Goal: Transaction & Acquisition: Register for event/course

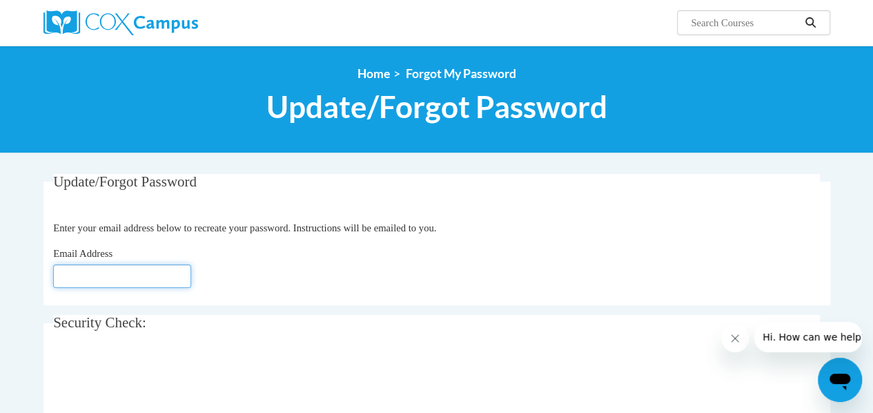
click at [135, 277] on input "Email Address" at bounding box center [122, 275] width 138 height 23
click at [675, 237] on fieldset "Update/Forgot Password Please enter your email address Enter your email address…" at bounding box center [436, 239] width 786 height 131
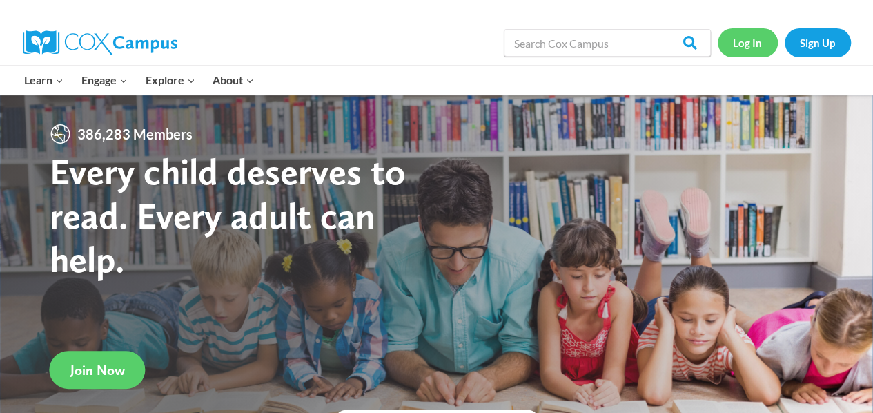
click at [733, 48] on link "Log In" at bounding box center [747, 42] width 60 height 28
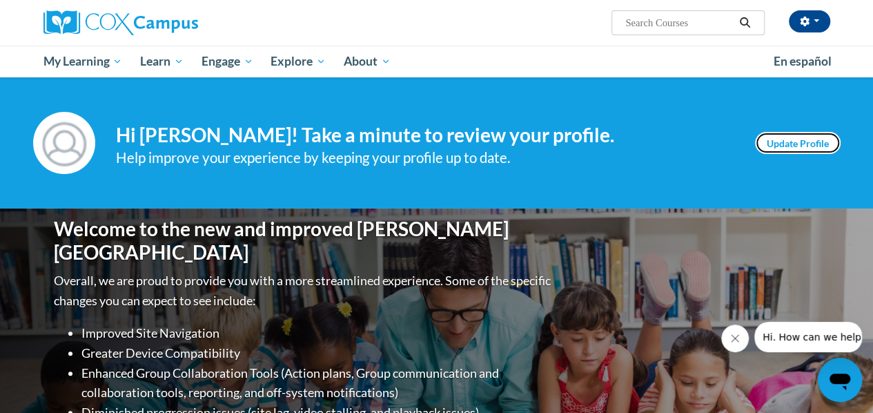
click at [777, 145] on link "Update Profile" at bounding box center [798, 143] width 86 height 22
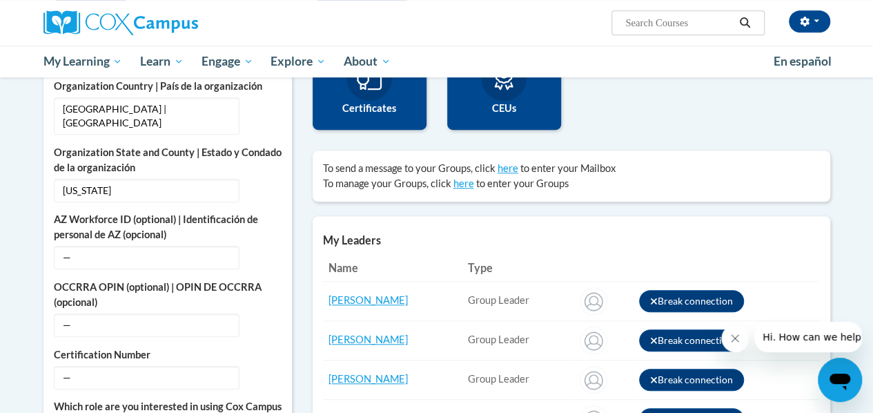
scroll to position [382, 0]
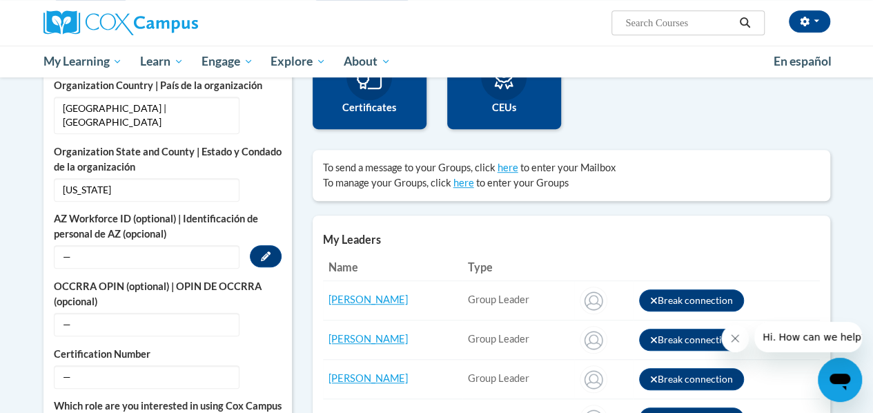
click at [124, 245] on span "—" at bounding box center [147, 256] width 186 height 23
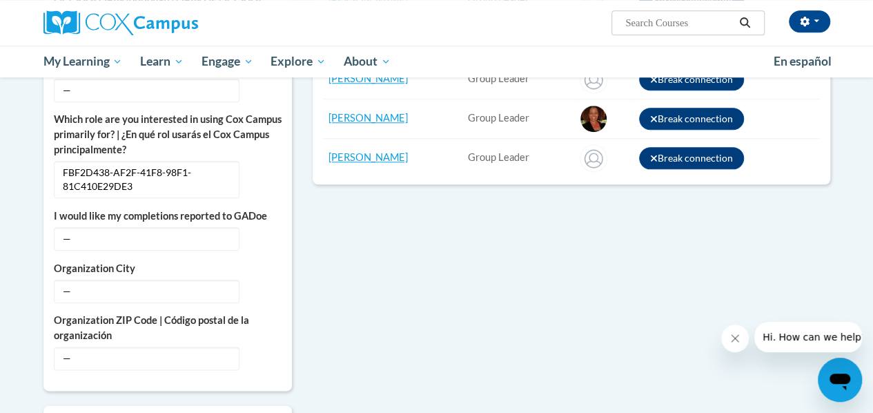
scroll to position [667, 0]
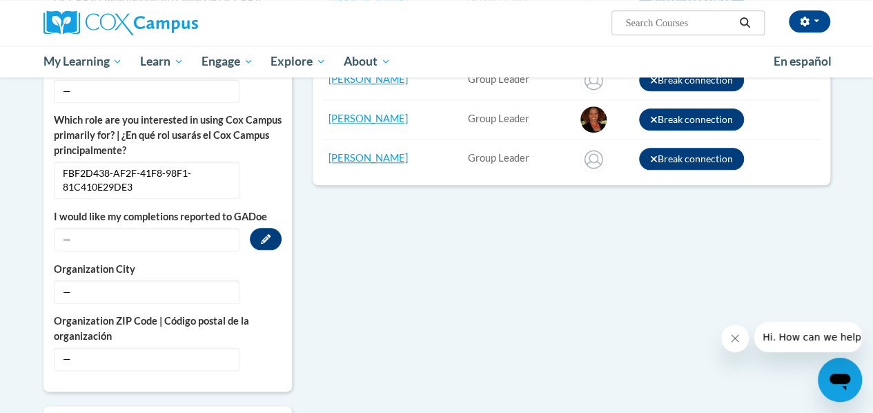
click at [67, 228] on span "—" at bounding box center [147, 239] width 186 height 23
click at [98, 228] on span "—" at bounding box center [147, 239] width 186 height 23
click at [262, 234] on icon "Custom profile fields" at bounding box center [266, 239] width 10 height 10
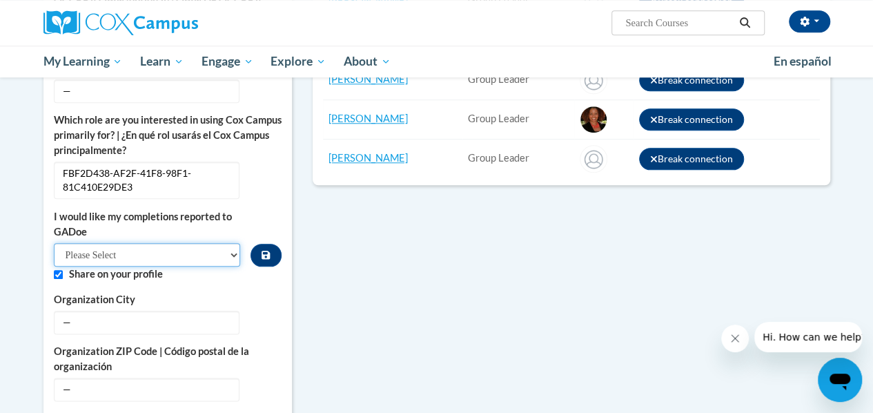
click at [233, 243] on select "Please Select Yes No" at bounding box center [147, 254] width 187 height 23
select select "603ba6f8-c7dd-435b-84cd-d4c8cfb77024"
click at [54, 243] on select "Please Select Yes No" at bounding box center [147, 254] width 187 height 23
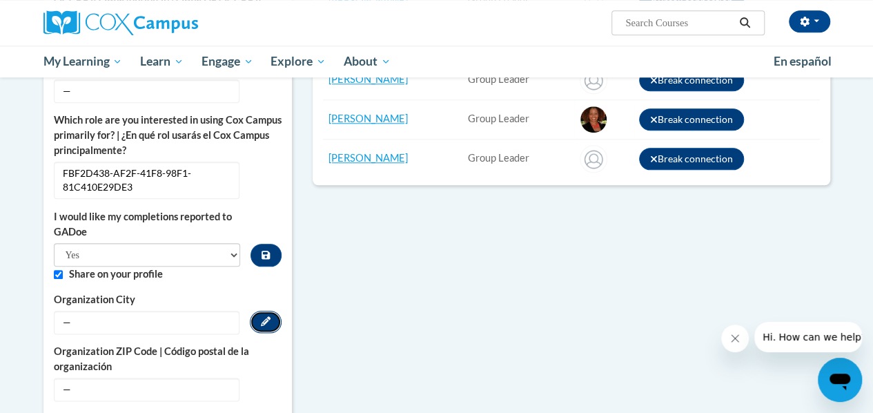
click at [268, 316] on icon "Custom profile fields" at bounding box center [266, 321] width 10 height 10
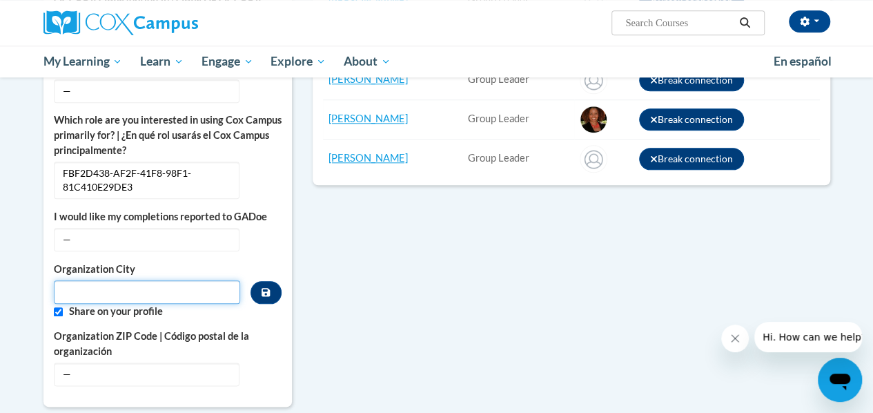
click at [172, 280] on input "Metadata input" at bounding box center [147, 291] width 187 height 23
type input "Columbus"
click at [254, 304] on label "Share on your profile" at bounding box center [175, 311] width 212 height 15
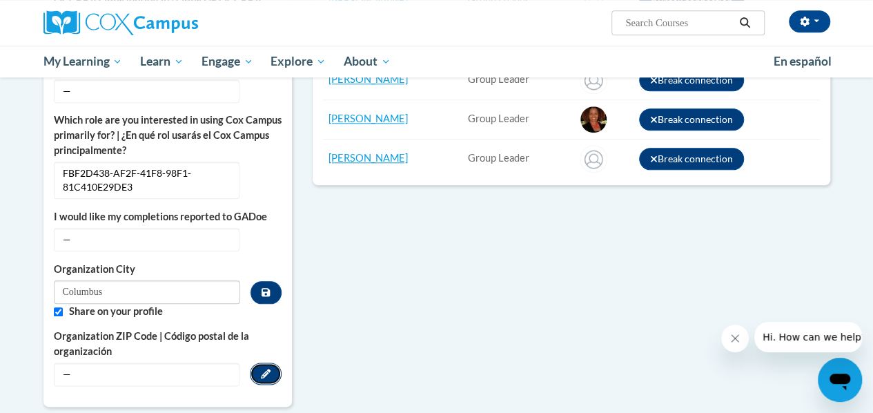
click at [264, 368] on icon "Custom profile fields" at bounding box center [266, 373] width 10 height 10
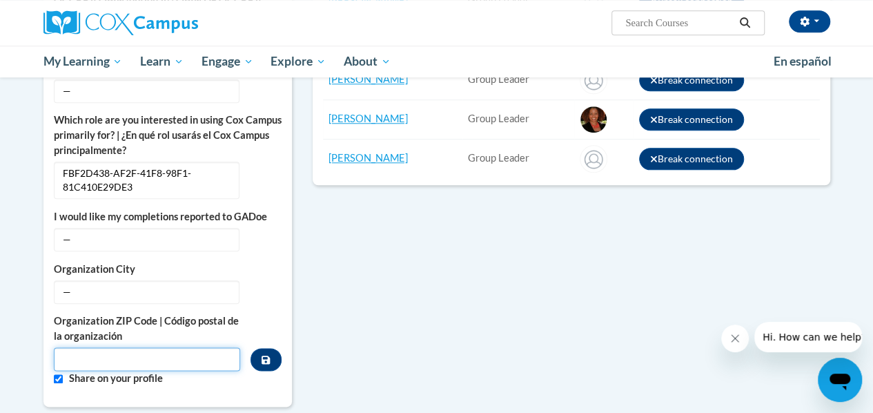
click at [115, 347] on input "Metadata input" at bounding box center [147, 358] width 187 height 23
type input "31906"
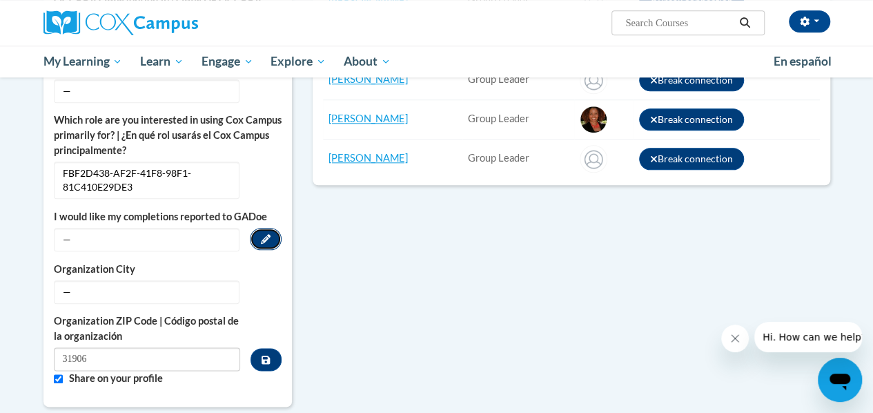
click at [257, 228] on button "Edit" at bounding box center [266, 239] width 32 height 22
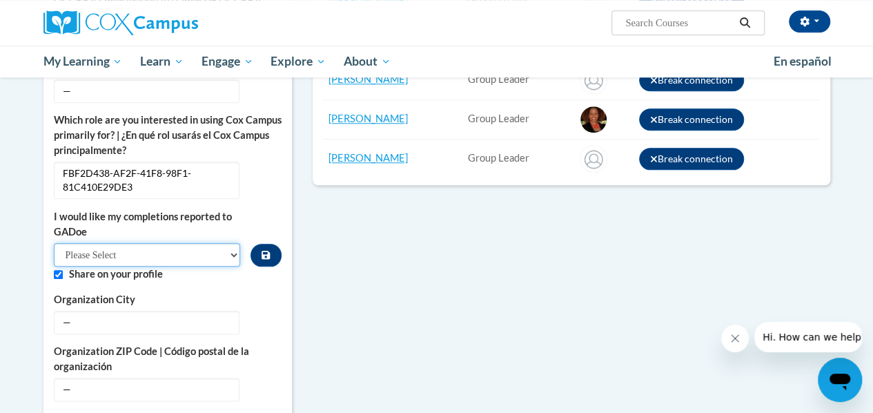
click at [232, 243] on select "Please Select Yes No" at bounding box center [147, 254] width 187 height 23
select select "603ba6f8-c7dd-435b-84cd-d4c8cfb77024"
click at [54, 243] on select "Please Select Yes No" at bounding box center [147, 254] width 187 height 23
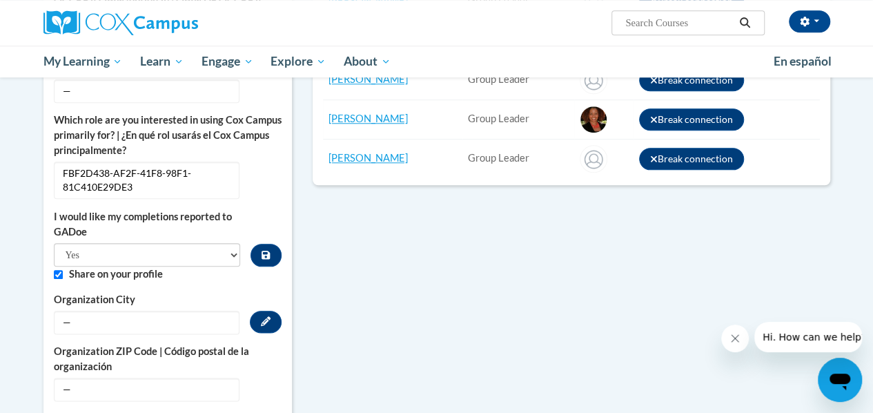
click at [137, 310] on span "—" at bounding box center [147, 321] width 186 height 23
click at [267, 310] on button "Edit" at bounding box center [266, 321] width 32 height 22
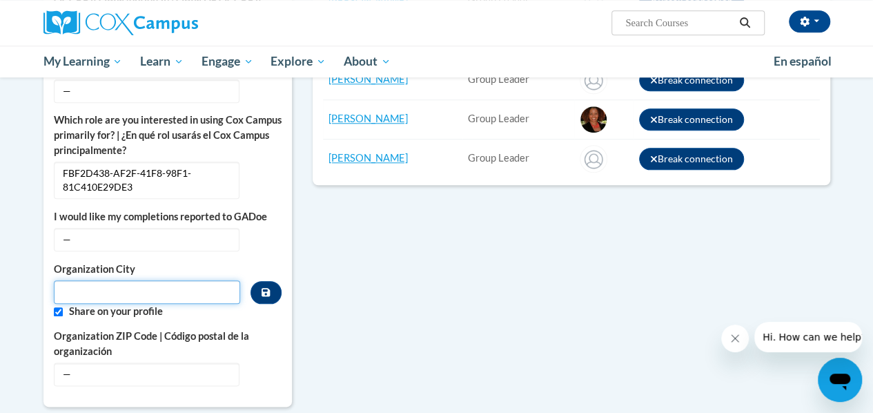
click at [160, 280] on input "Metadata input" at bounding box center [147, 291] width 187 height 23
type input "Columbus"
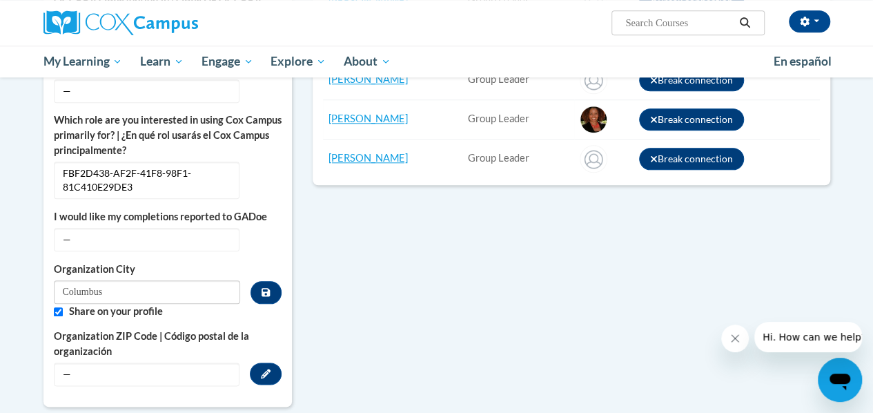
click at [132, 362] on span "—" at bounding box center [147, 373] width 186 height 23
click at [266, 368] on icon "Custom profile fields" at bounding box center [266, 373] width 10 height 10
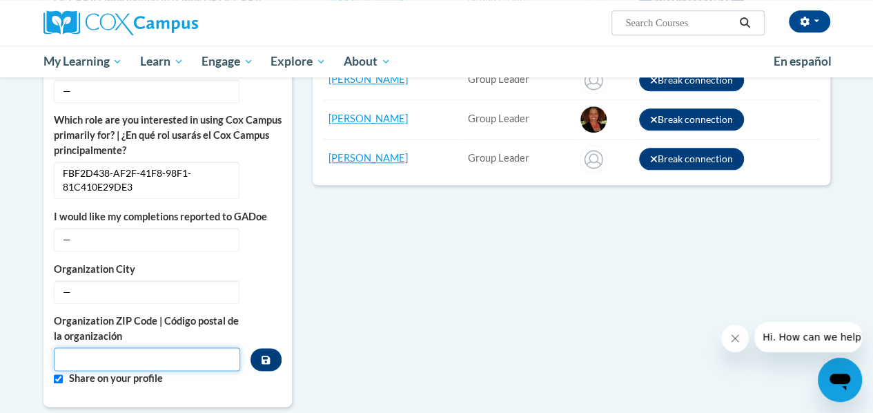
click at [159, 347] on input "Metadata input" at bounding box center [147, 358] width 187 height 23
click at [366, 304] on div "More About Me Click or press to edit any of the profile fields below. Select mu…" at bounding box center [436, 215] width 807 height 962
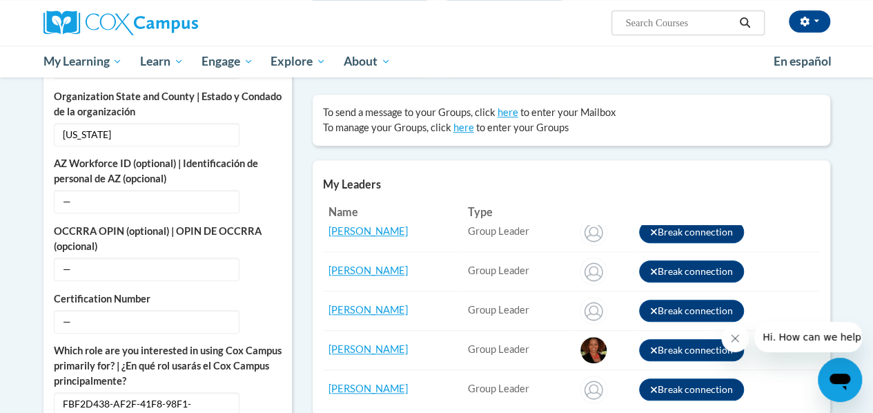
scroll to position [458, 0]
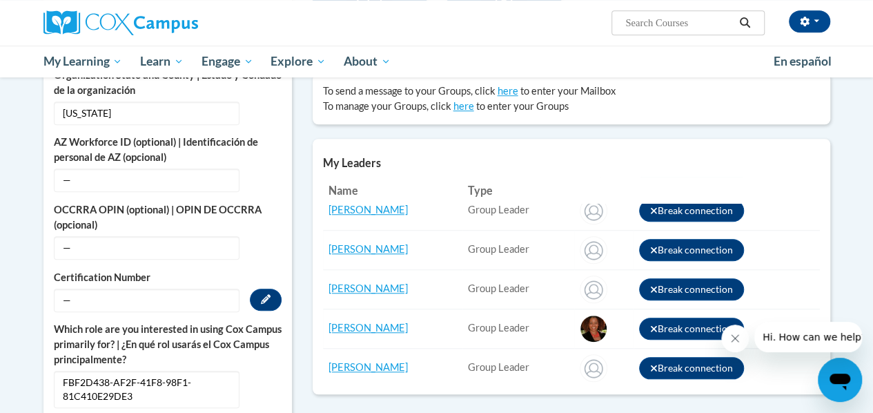
click at [116, 288] on span "—" at bounding box center [147, 299] width 186 height 23
click at [198, 236] on span "—" at bounding box center [147, 247] width 186 height 23
click at [155, 168] on span "—" at bounding box center [147, 179] width 186 height 23
click at [264, 175] on icon "Custom profile fields" at bounding box center [266, 180] width 10 height 10
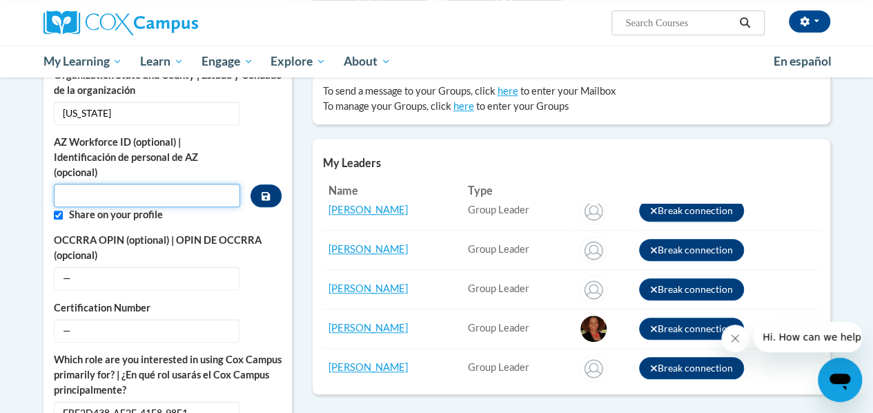
click at [135, 185] on input "Custom profile fields" at bounding box center [147, 195] width 187 height 23
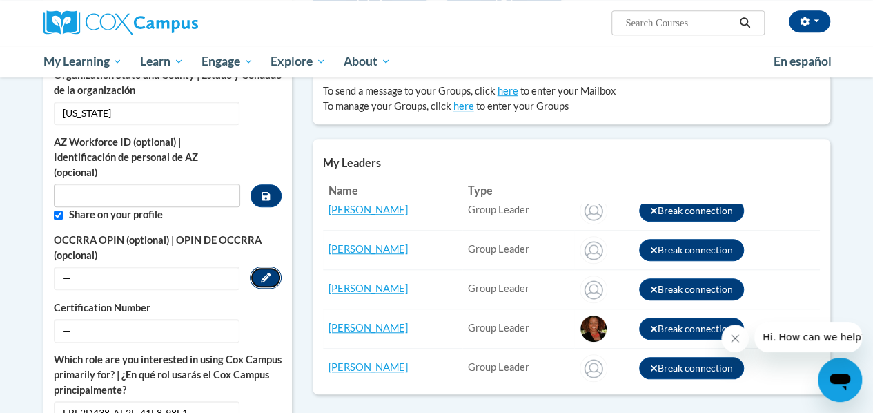
click at [266, 273] on icon "Custom profile fields" at bounding box center [266, 278] width 10 height 10
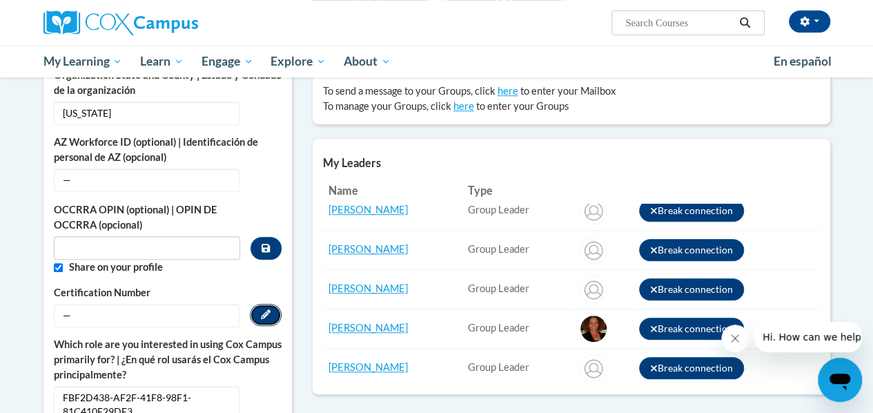
click at [268, 309] on icon "Custom profile fields" at bounding box center [266, 314] width 10 height 10
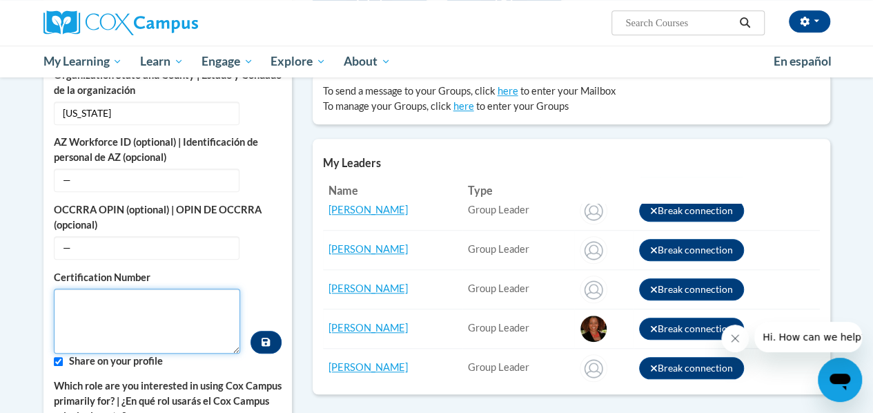
click at [93, 288] on textarea "Custom profile fields" at bounding box center [147, 320] width 187 height 65
type textarea "232287"
click at [264, 378] on label "Which role are you interested in using Cox Campus primarily for? | ¿En qué rol …" at bounding box center [168, 401] width 228 height 46
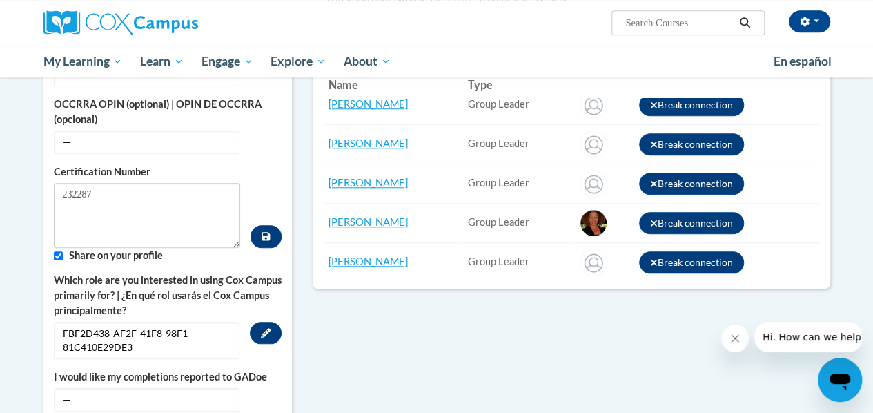
scroll to position [619, 0]
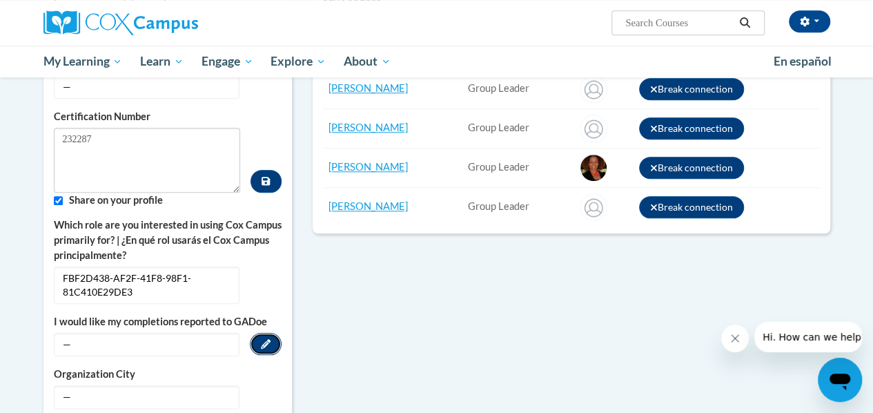
click at [272, 333] on button "Edit" at bounding box center [266, 344] width 32 height 22
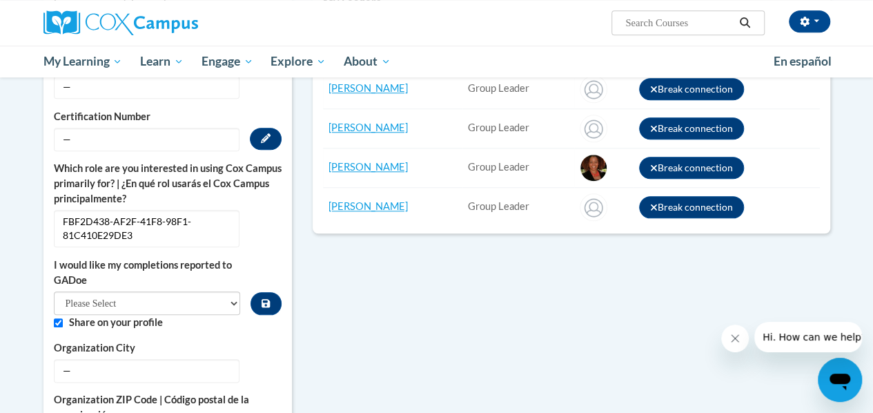
click at [121, 128] on span "—" at bounding box center [147, 139] width 186 height 23
click at [259, 128] on button "Edit" at bounding box center [266, 139] width 32 height 22
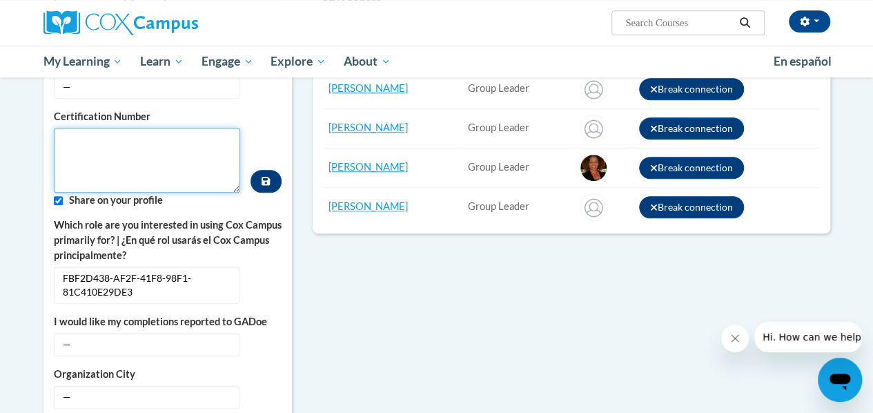
click at [175, 128] on textarea "Custom profile fields" at bounding box center [147, 160] width 187 height 65
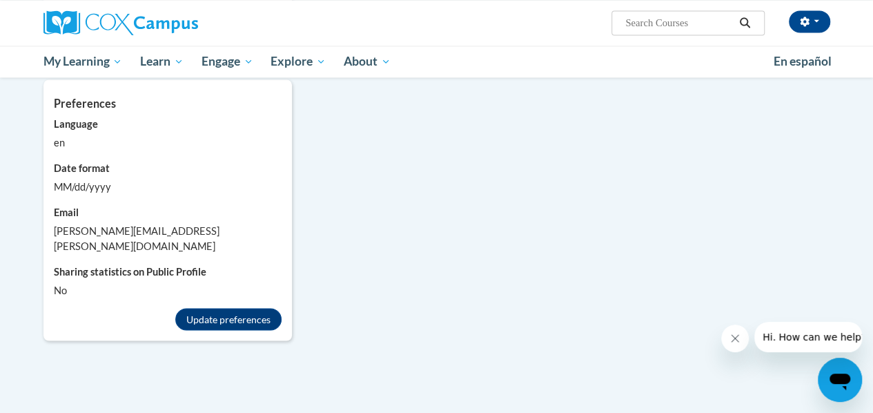
scroll to position [1045, 0]
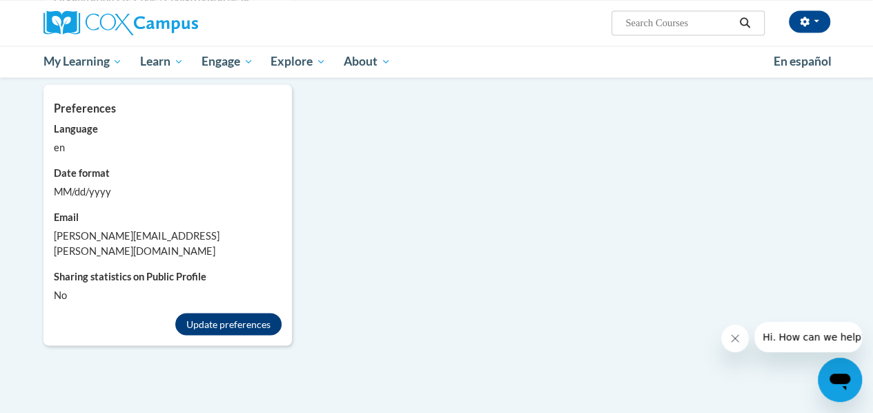
type textarea "232287"
click at [203, 313] on button "Update preferences" at bounding box center [228, 324] width 106 height 22
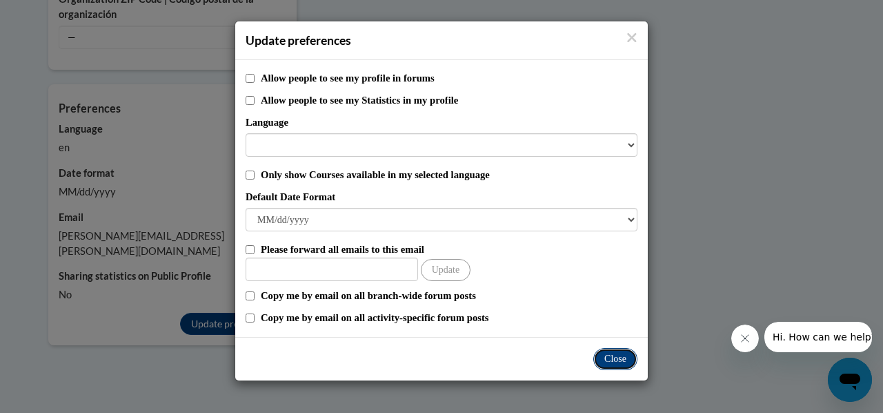
click at [620, 358] on button "Close" at bounding box center [615, 359] width 44 height 22
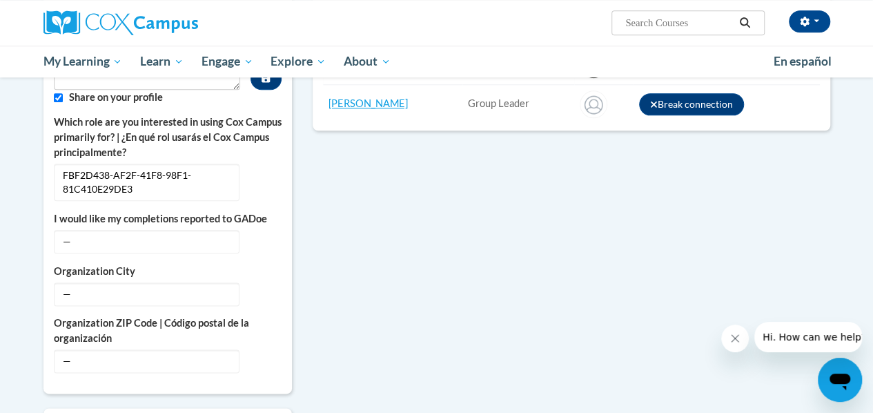
scroll to position [722, 0]
click at [266, 287] on icon "Custom profile fields" at bounding box center [266, 292] width 10 height 10
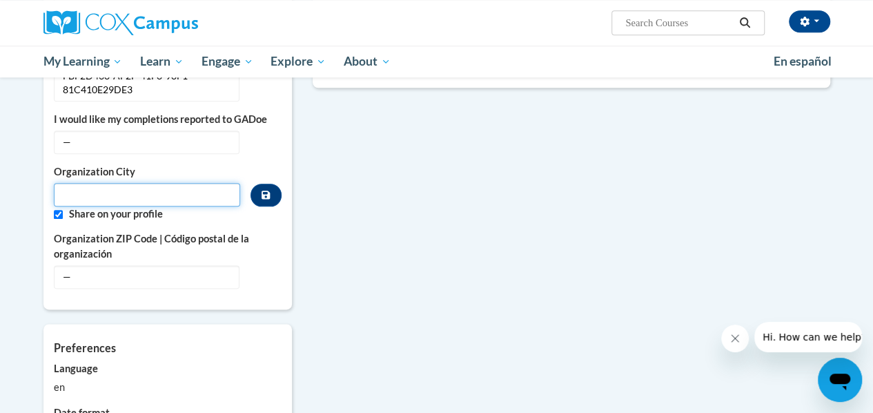
click at [155, 183] on input "Metadata input" at bounding box center [147, 194] width 187 height 23
type input "Columbus"
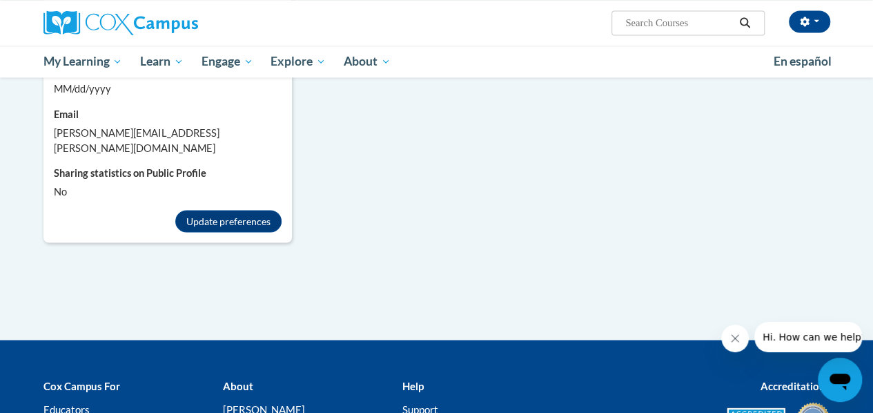
scroll to position [1110, 0]
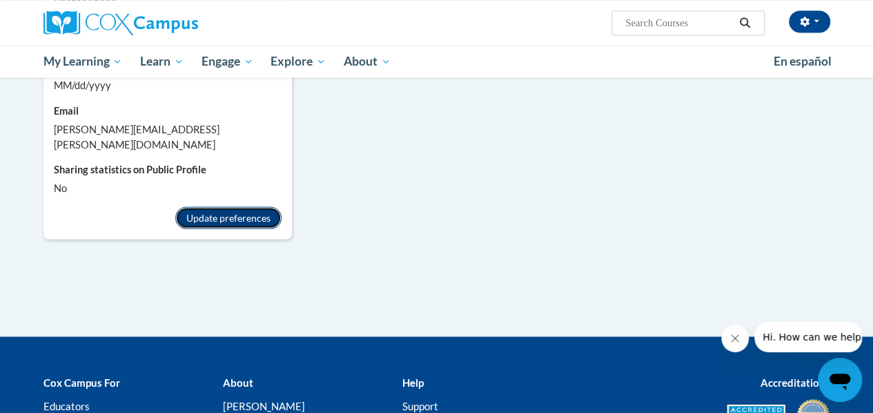
click at [254, 206] on button "Update preferences" at bounding box center [228, 217] width 106 height 22
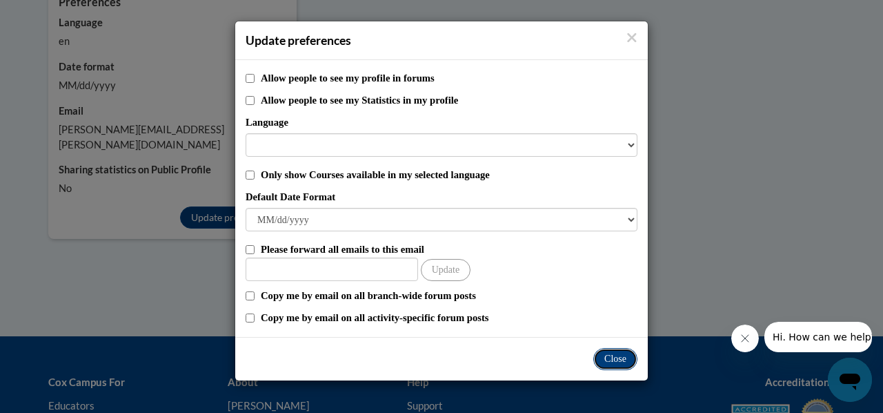
click at [613, 356] on button "Close" at bounding box center [615, 359] width 44 height 22
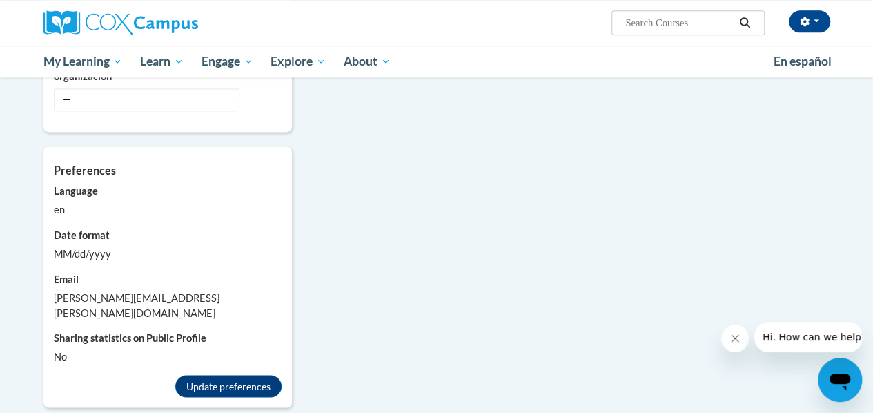
scroll to position [942, 0]
click at [255, 374] on button "Update preferences" at bounding box center [228, 385] width 106 height 22
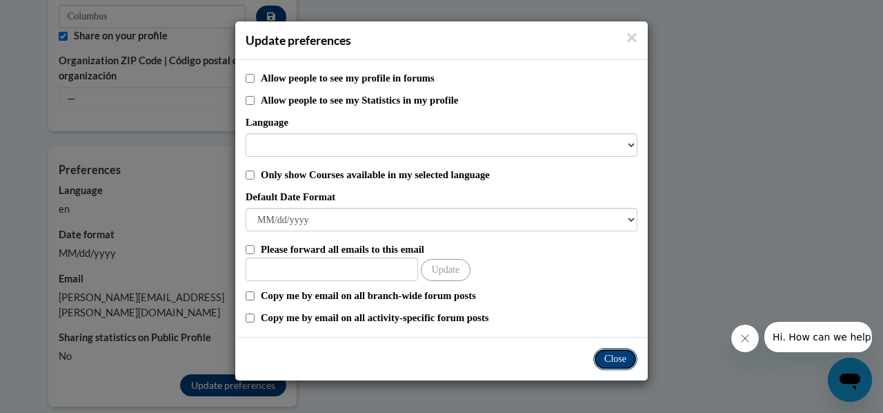
click at [628, 356] on button "Close" at bounding box center [615, 359] width 44 height 22
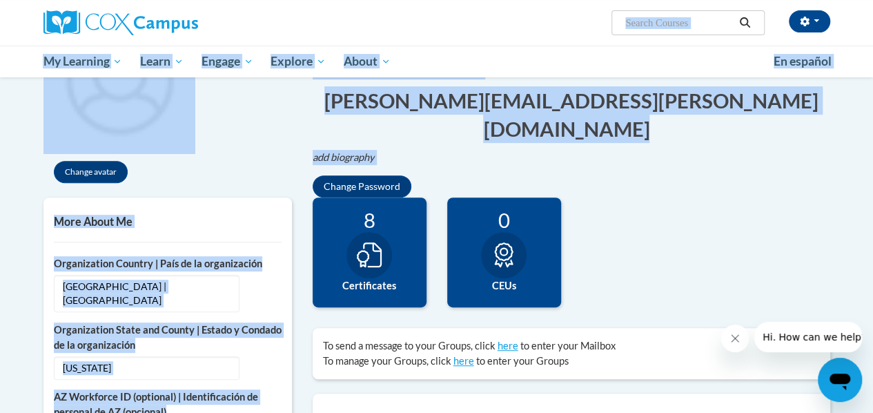
scroll to position [0, 0]
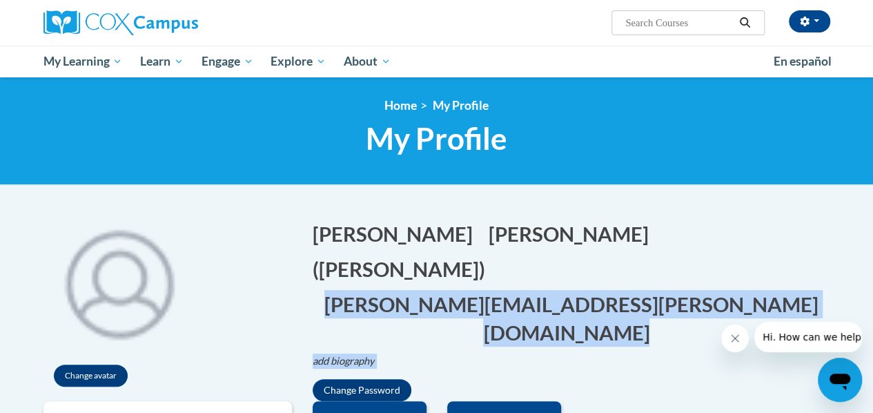
drag, startPoint x: 510, startPoint y: 305, endPoint x: 761, endPoint y: 201, distance: 271.6
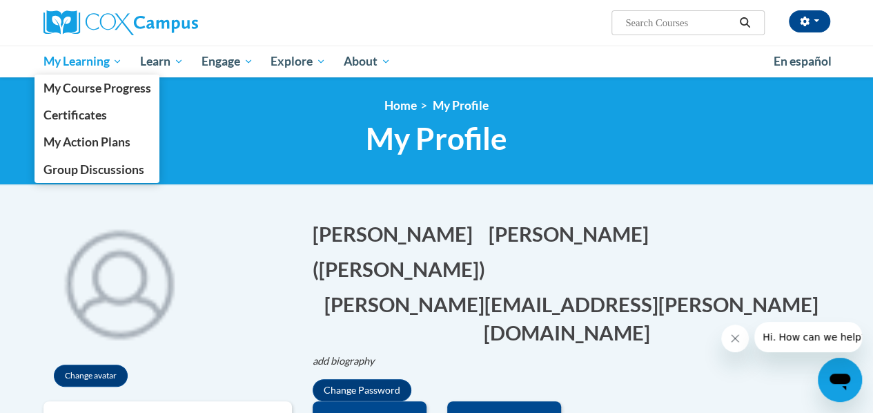
click at [98, 64] on span "My Learning" at bounding box center [82, 61] width 79 height 17
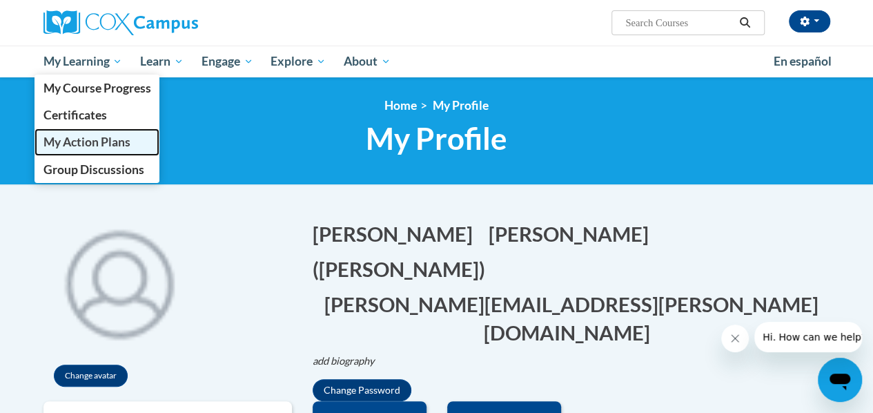
click at [86, 143] on span "My Action Plans" at bounding box center [86, 142] width 87 height 14
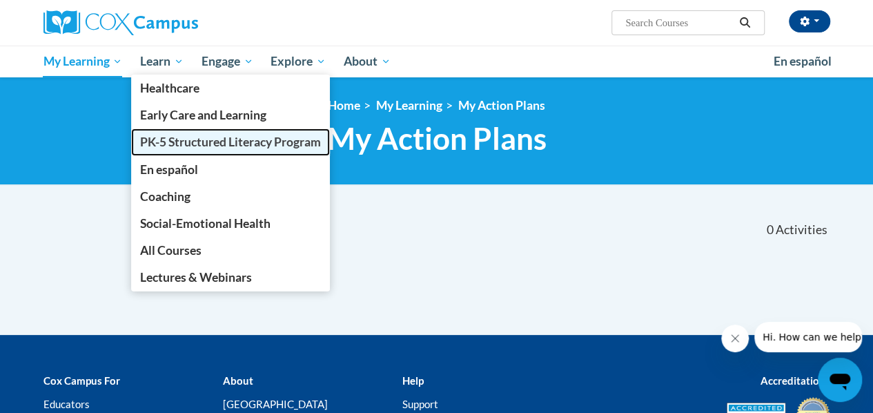
click at [203, 144] on span "PK-5 Structured Literacy Program" at bounding box center [230, 142] width 181 height 14
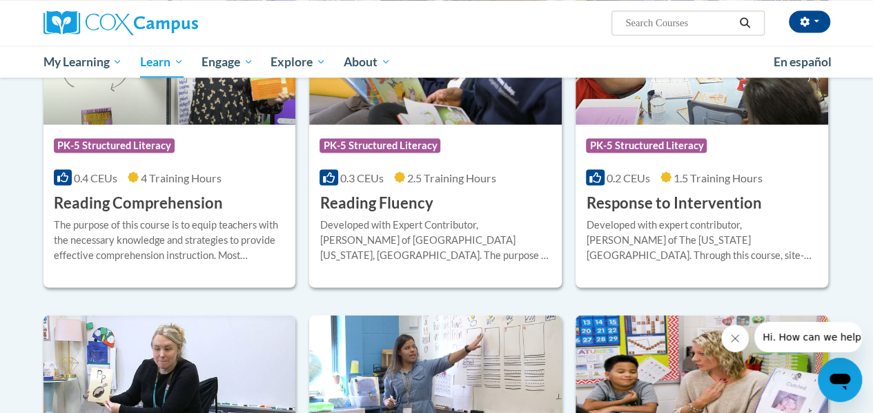
scroll to position [1275, 0]
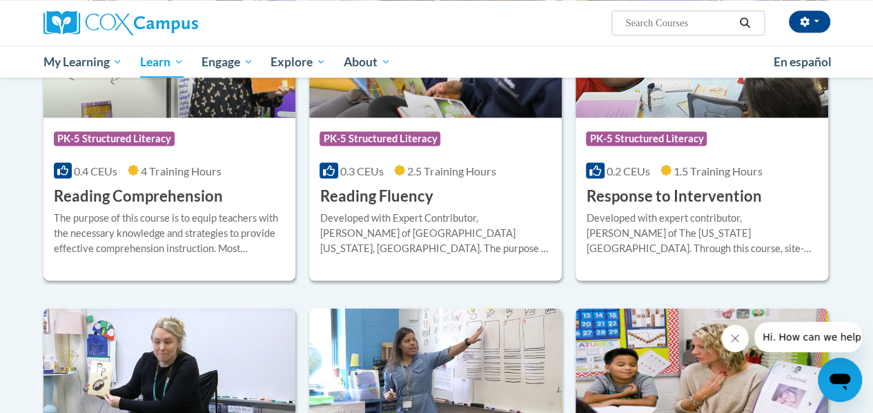
click at [144, 195] on h3 "Reading Comprehension" at bounding box center [138, 195] width 169 height 21
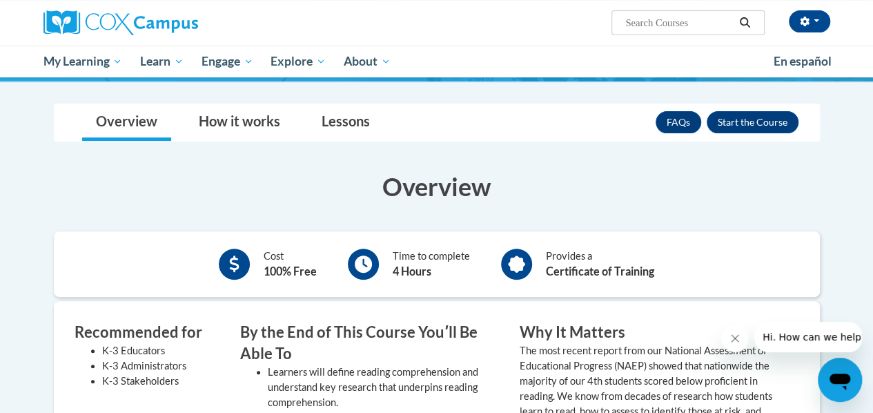
scroll to position [172, 0]
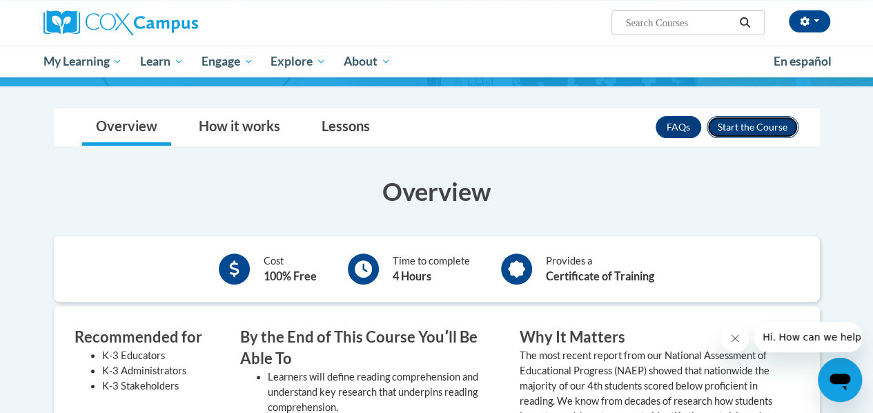
click at [746, 129] on button "Enroll" at bounding box center [752, 127] width 92 height 22
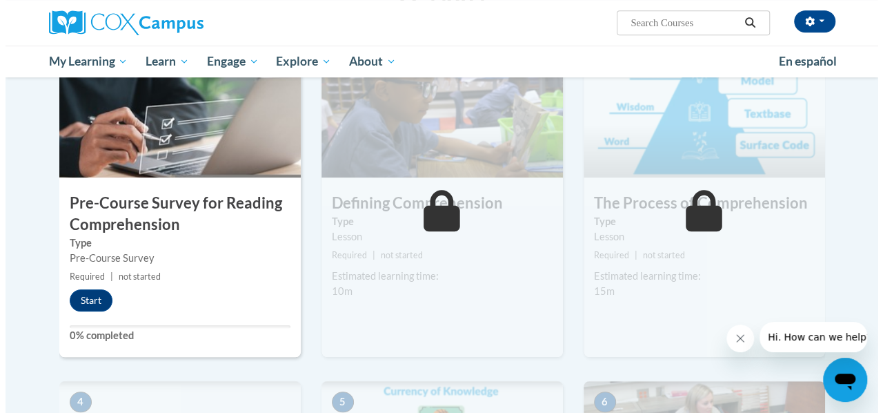
scroll to position [319, 0]
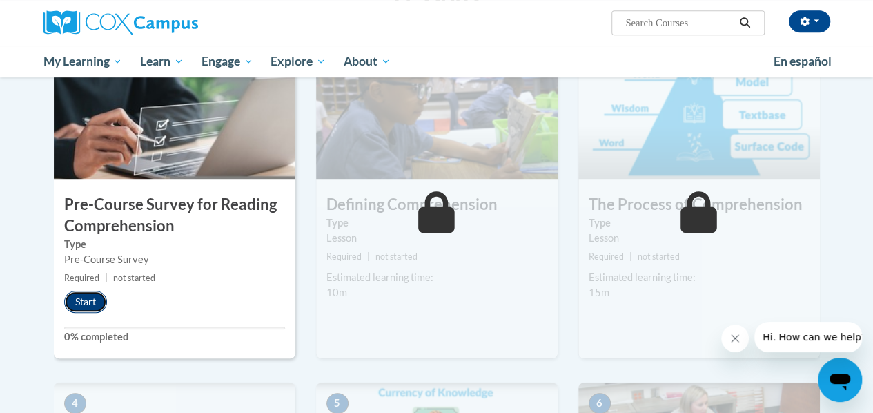
click at [94, 300] on button "Start" at bounding box center [85, 301] width 43 height 22
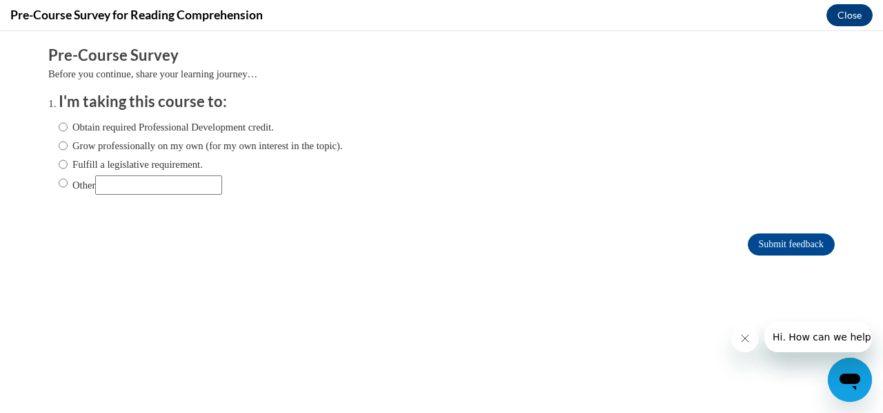
scroll to position [0, 0]
click at [59, 126] on input "Obtain required Professional Development credit." at bounding box center [63, 126] width 9 height 15
radio input "true"
click at [780, 246] on input "Submit feedback" at bounding box center [791, 244] width 87 height 22
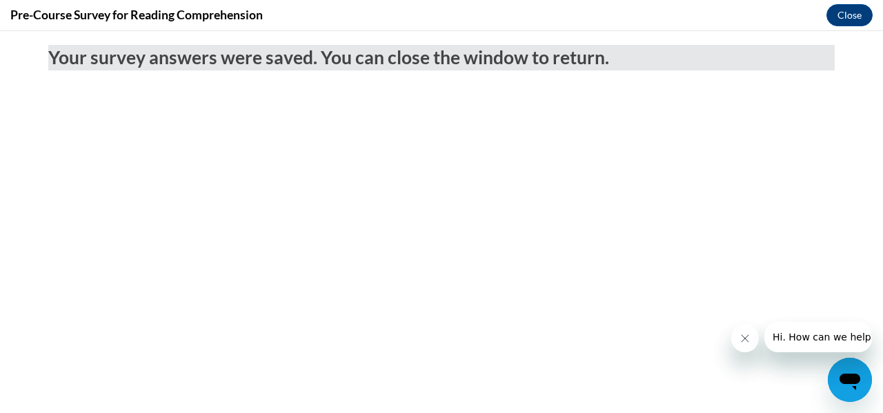
click at [591, 244] on body "Your survey answers were saved. You can close the window to return." at bounding box center [441, 222] width 883 height 382
click at [849, 15] on button "Close" at bounding box center [849, 15] width 46 height 22
